Goal: Task Accomplishment & Management: Manage account settings

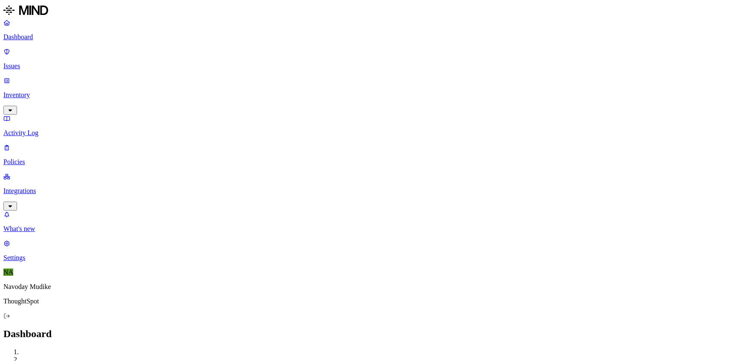
click at [34, 62] on p "Issues" at bounding box center [378, 66] width 750 height 8
click at [50, 351] on span "Exposure" at bounding box center [38, 354] width 24 height 6
click at [90, 351] on span "Exfiltration" at bounding box center [76, 354] width 26 height 6
click at [141, 348] on button "Insider threat" at bounding box center [117, 353] width 48 height 11
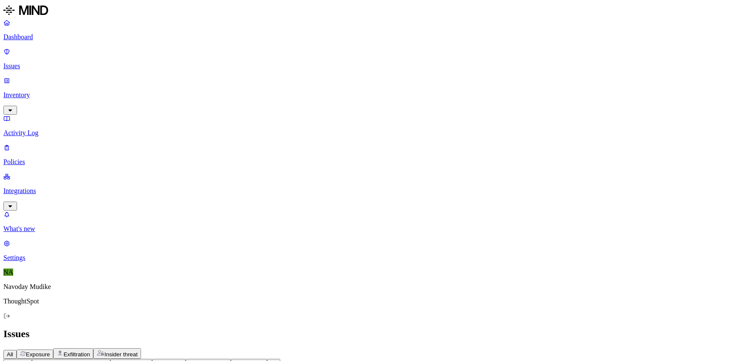
click at [124, 49] on html "Dashboard Issues Inventory Activity Log Policies Integrations What's new 1 Sett…" at bounding box center [378, 206] width 756 height 412
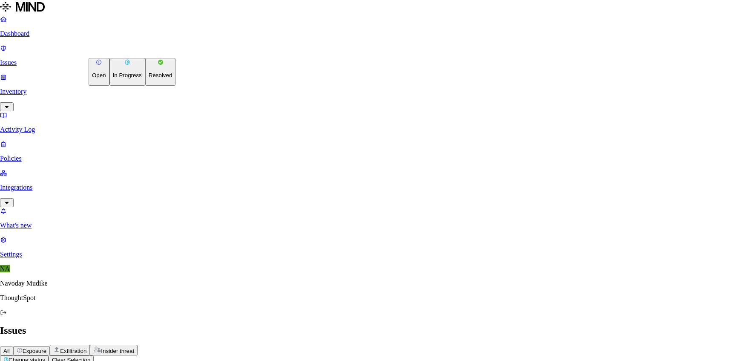
click at [149, 78] on p "Resolved" at bounding box center [161, 75] width 24 height 6
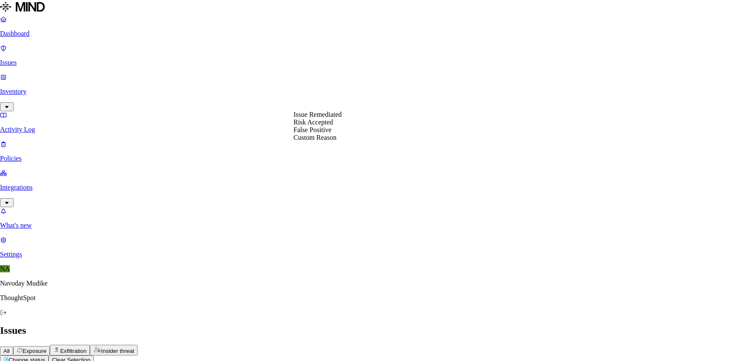
select select "Risk Accepted"
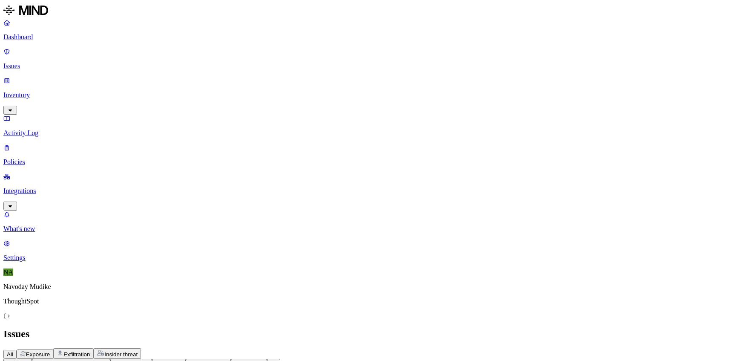
click at [578, 328] on header "Issues All Exposure Exfiltration Insider threat" at bounding box center [378, 343] width 750 height 31
click at [441, 328] on h2 "Issues" at bounding box center [378, 334] width 750 height 12
